Goal: Task Accomplishment & Management: Use online tool/utility

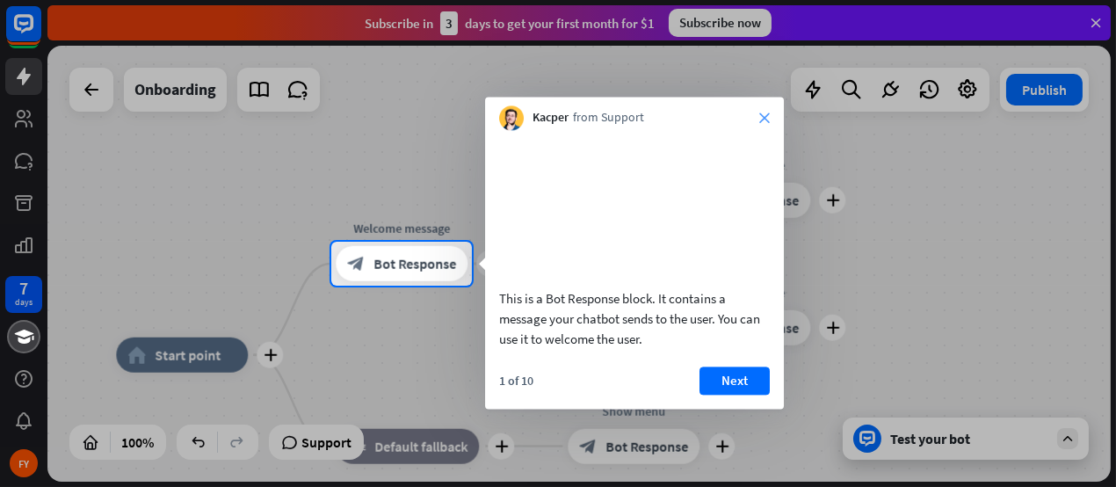
click at [768, 119] on icon "close" at bounding box center [764, 117] width 11 height 11
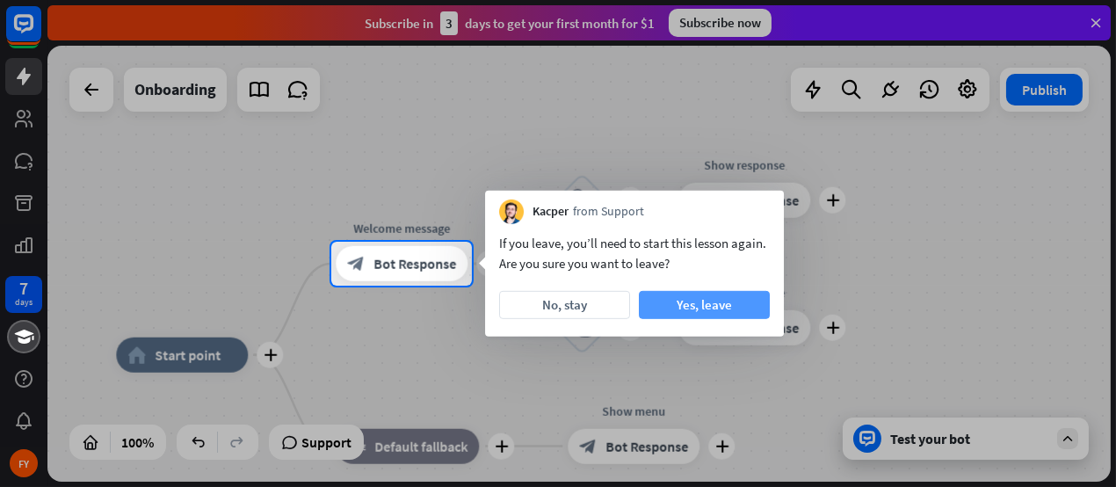
click at [698, 294] on button "Yes, leave" at bounding box center [704, 305] width 131 height 28
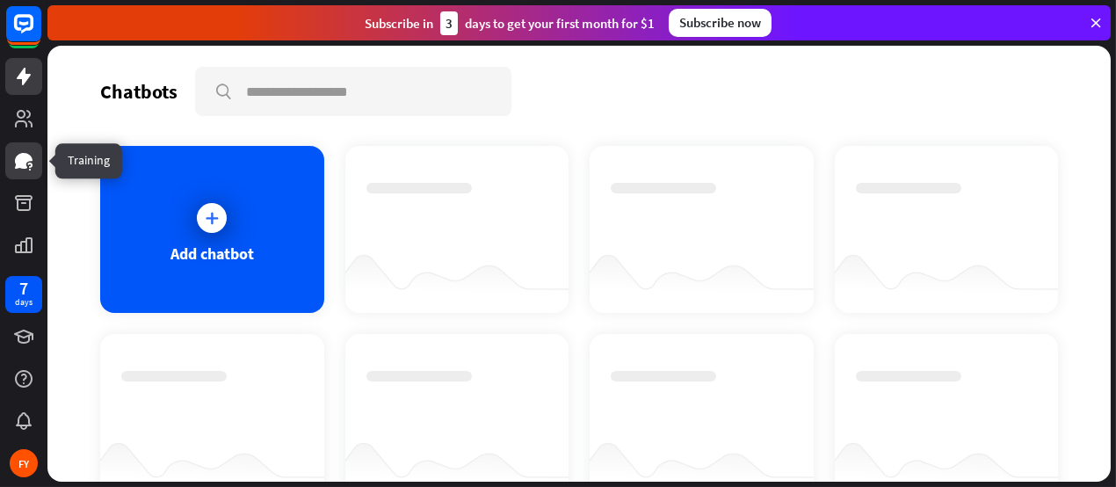
click at [32, 166] on icon at bounding box center [29, 165] width 4 height 5
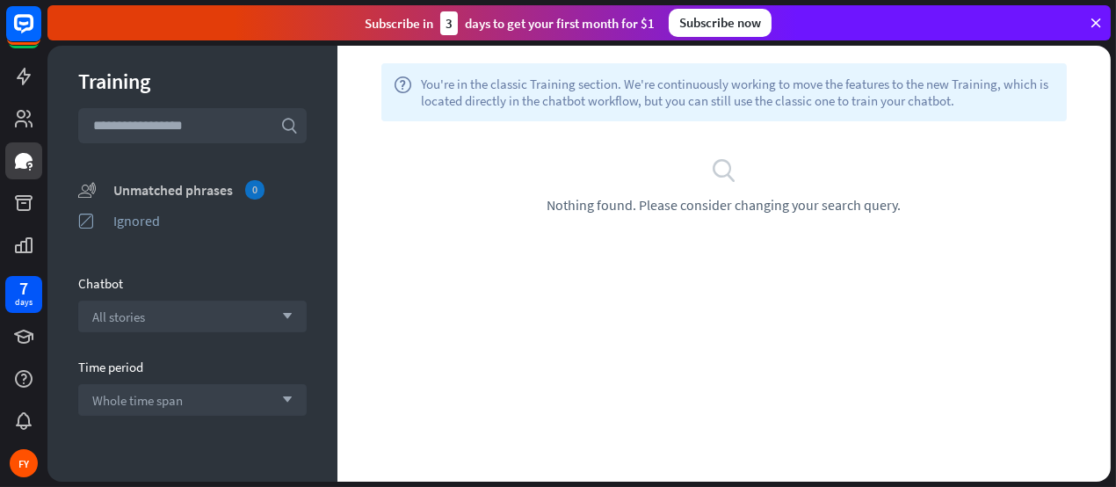
click at [235, 193] on div "Unmatched phrases 0" at bounding box center [209, 189] width 193 height 19
click at [34, 455] on div "FY" at bounding box center [24, 463] width 28 height 28
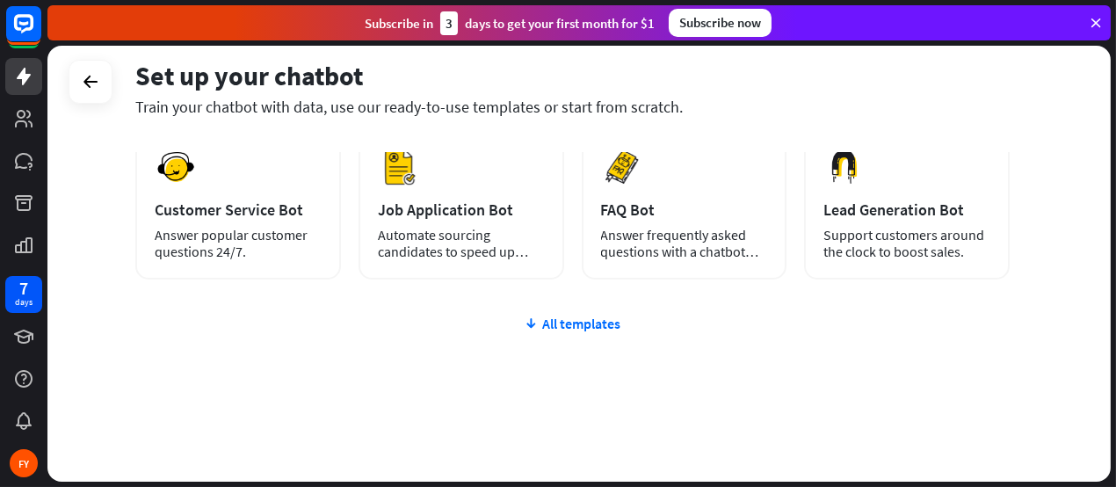
scroll to position [290, 0]
